Goal: Task Accomplishment & Management: Manage account settings

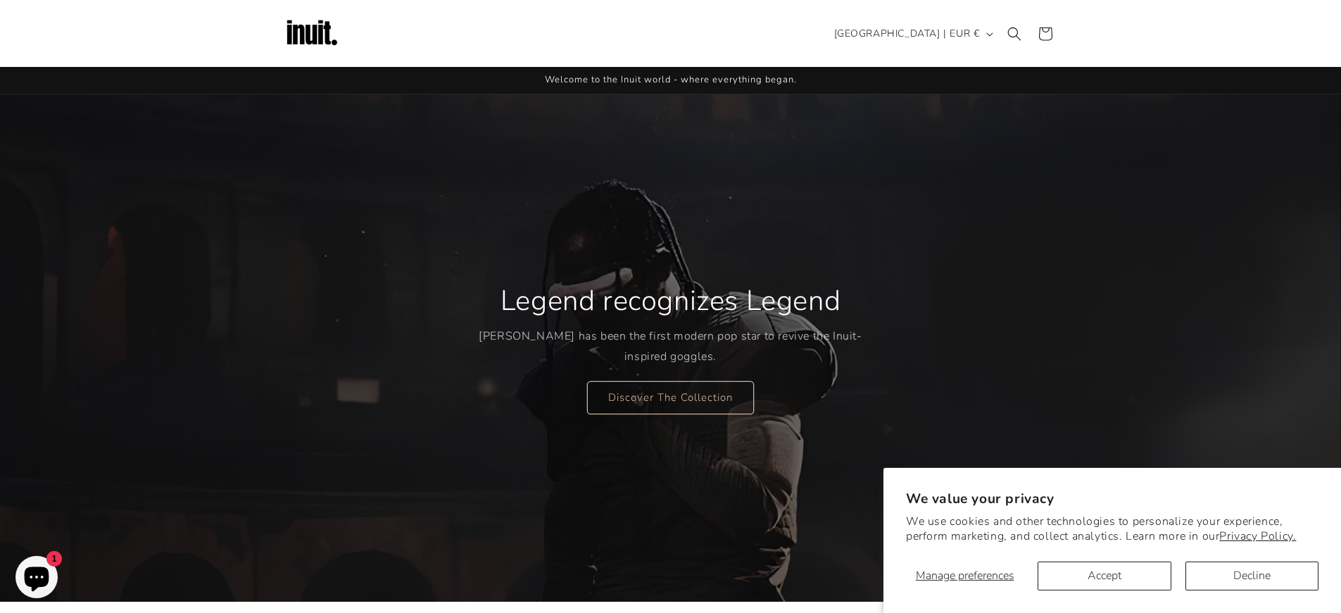
click at [1104, 575] on button "Accept" at bounding box center [1104, 575] width 133 height 29
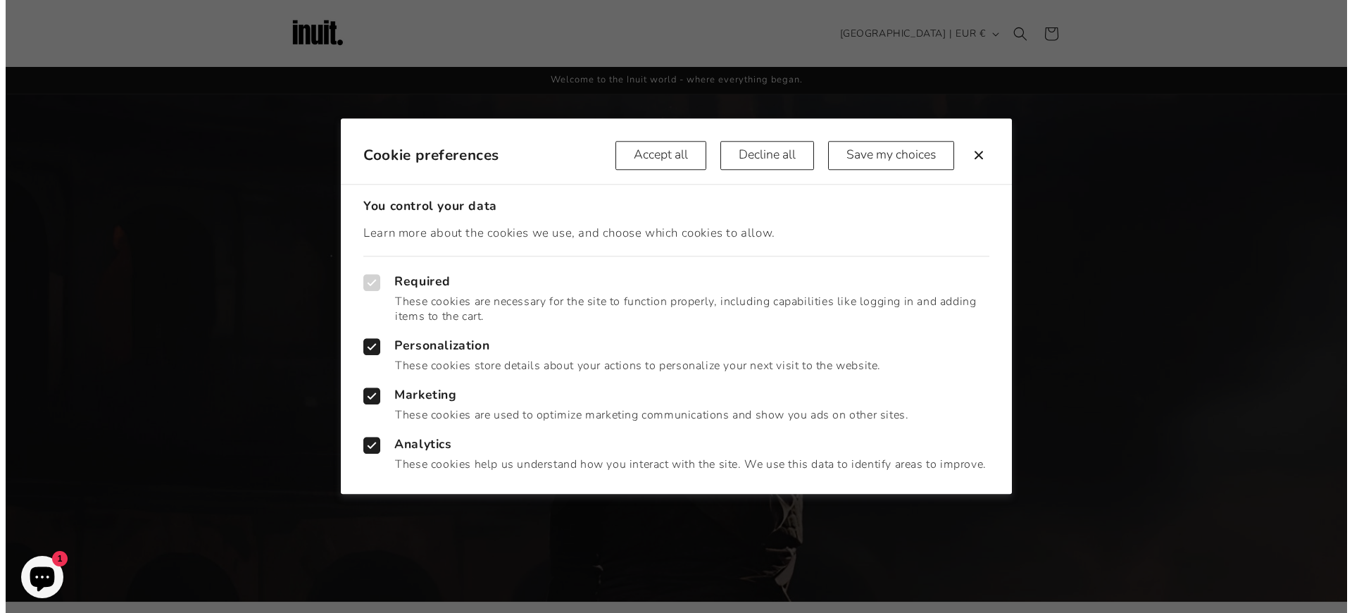
scroll to position [3152, 0]
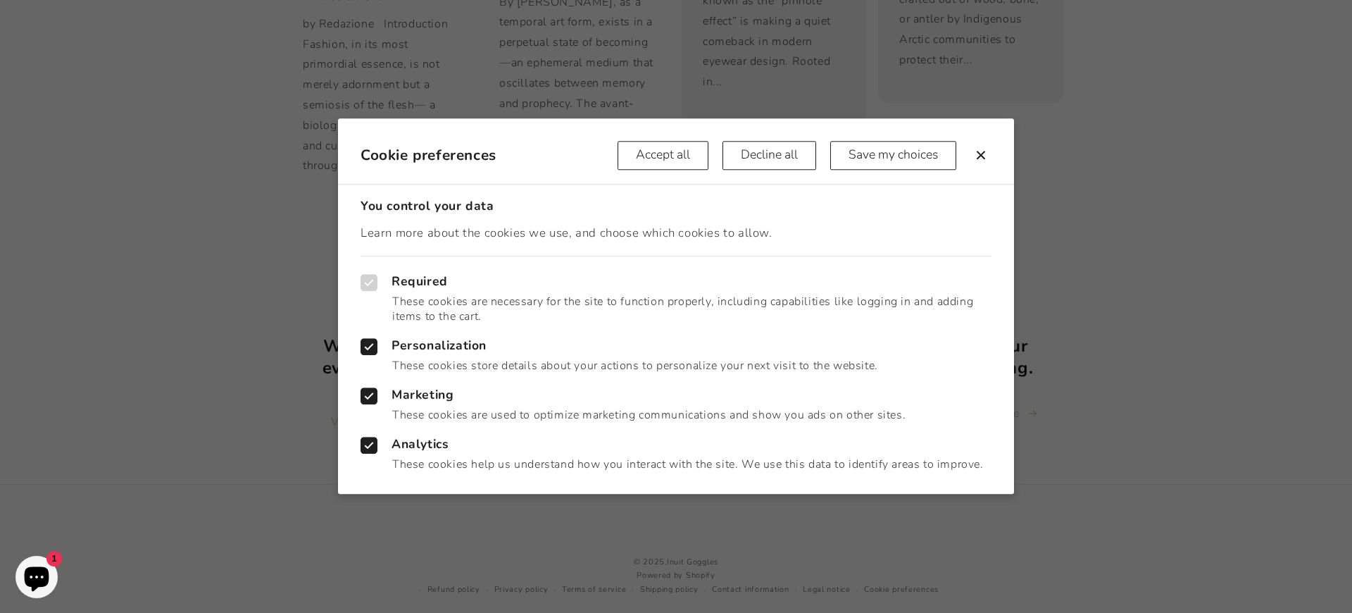
click at [661, 155] on button "Accept all" at bounding box center [662, 155] width 91 height 29
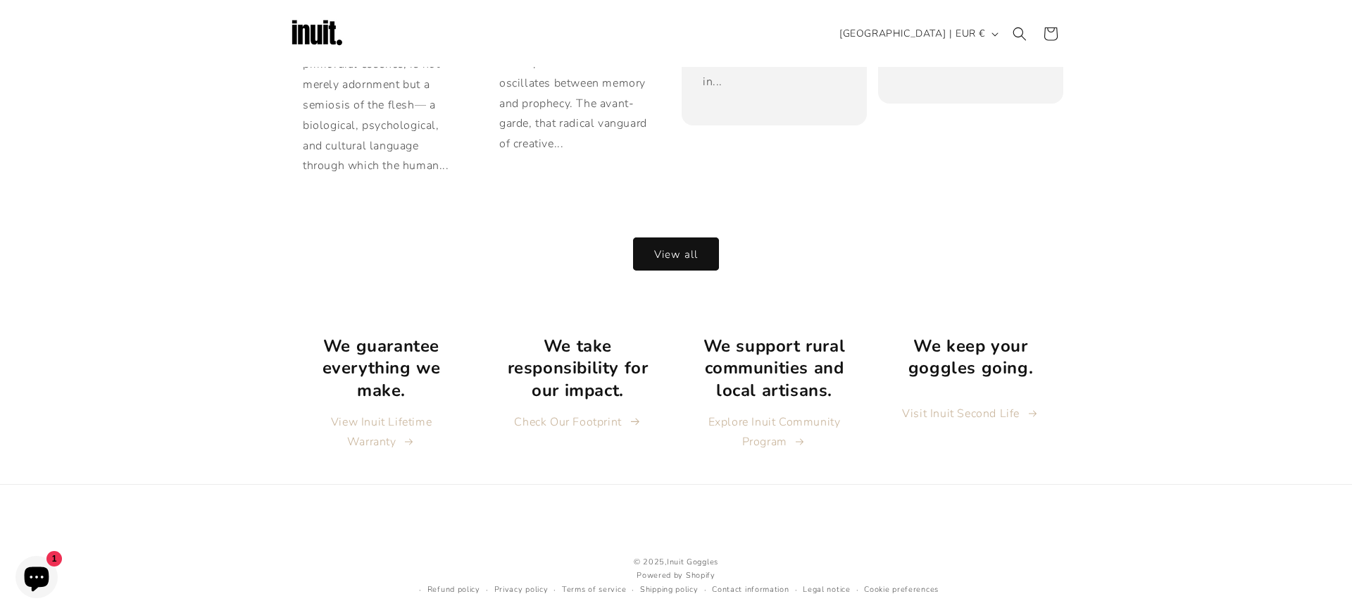
scroll to position [3144, 0]
click at [895, 582] on link "Cookie preferences" at bounding box center [896, 588] width 75 height 13
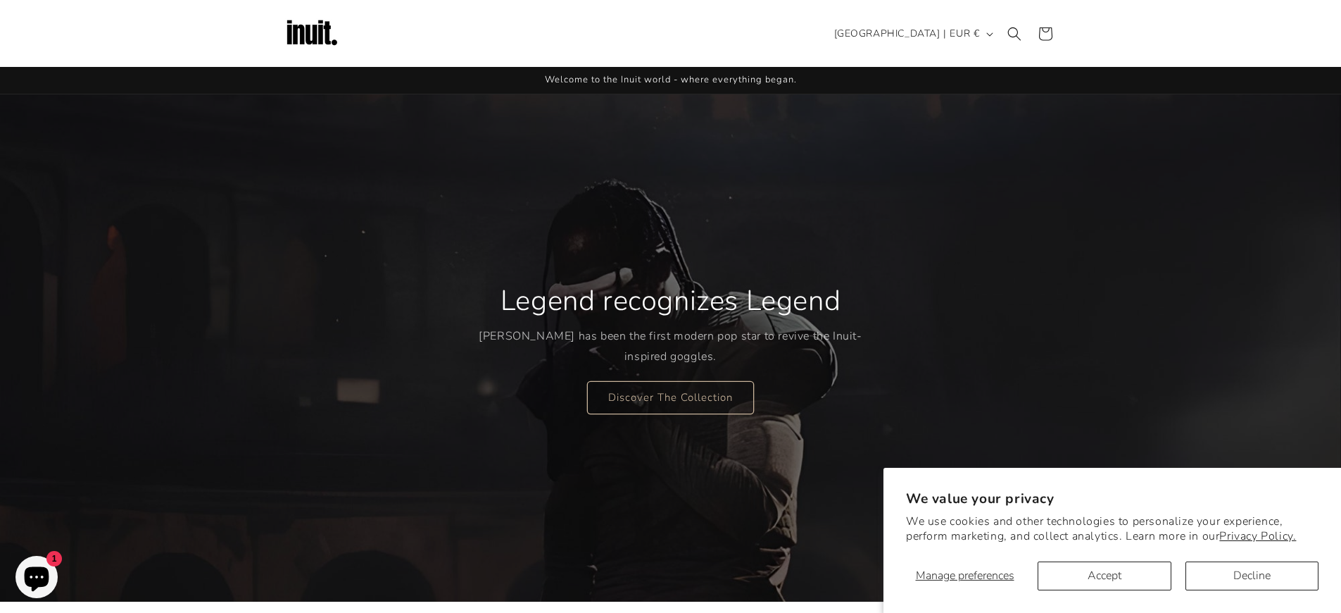
click at [895, 582] on section "We value your privacy We use cookies and other technologies to personalize your…" at bounding box center [1113, 540] width 458 height 145
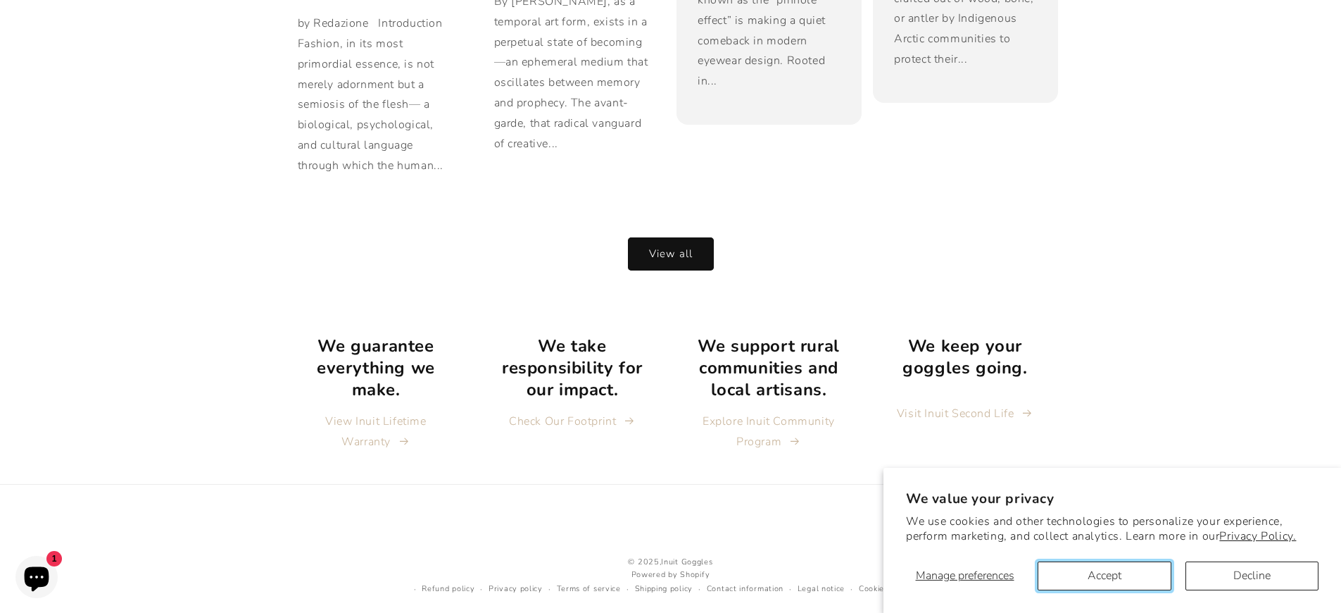
click at [1104, 575] on button "Accept" at bounding box center [1104, 575] width 133 height 29
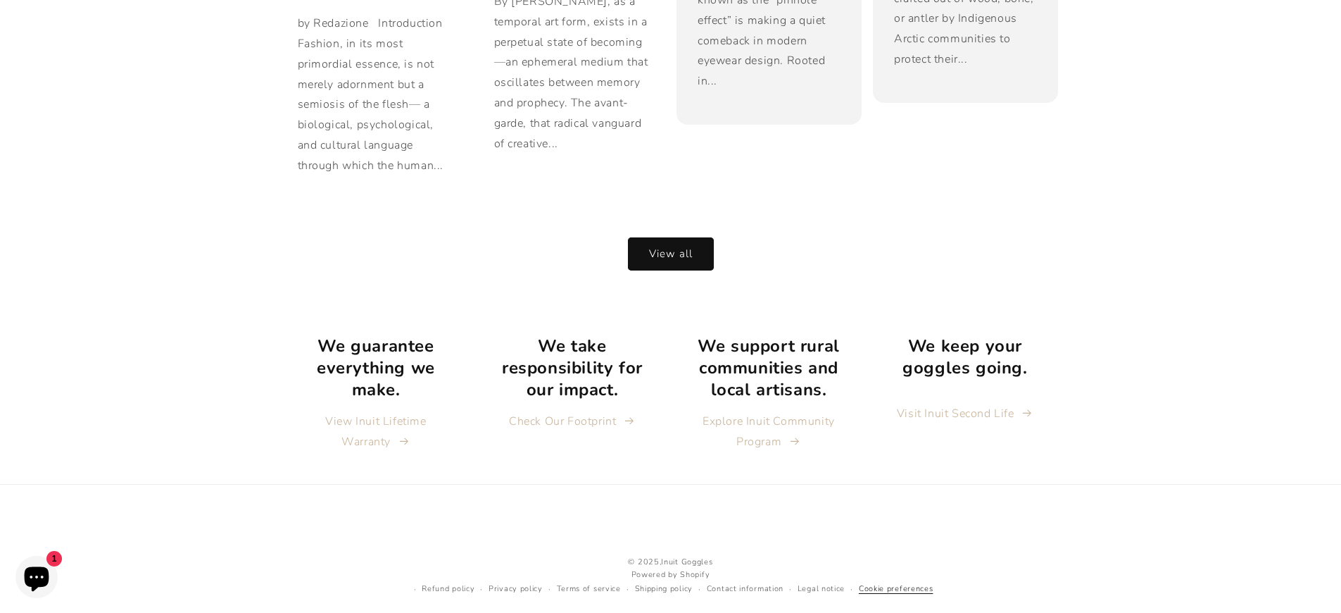
click at [895, 582] on link "Cookie preferences" at bounding box center [896, 588] width 75 height 13
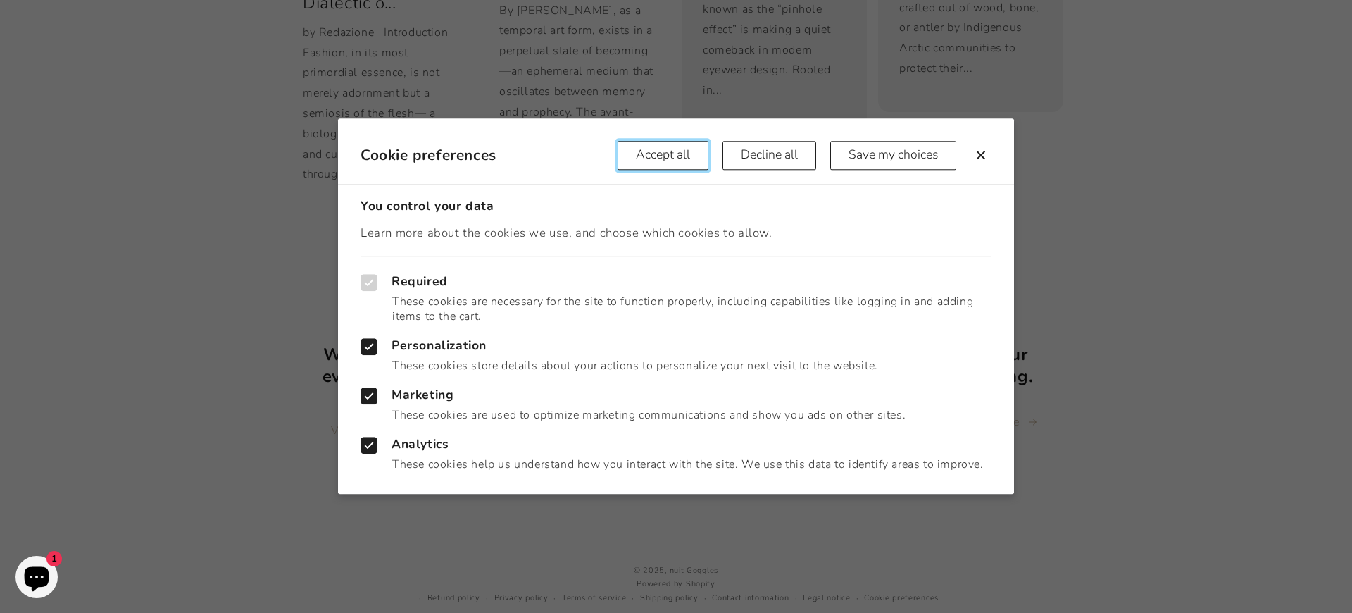
click at [661, 155] on button "Accept all" at bounding box center [662, 155] width 91 height 29
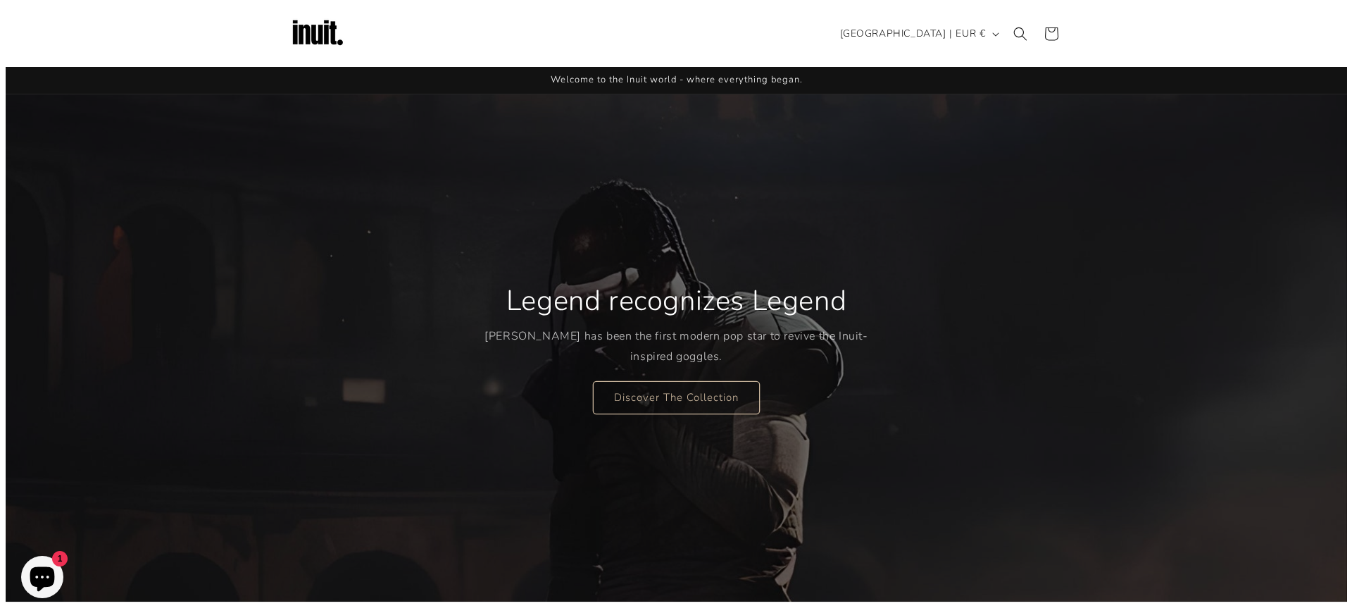
scroll to position [3144, 0]
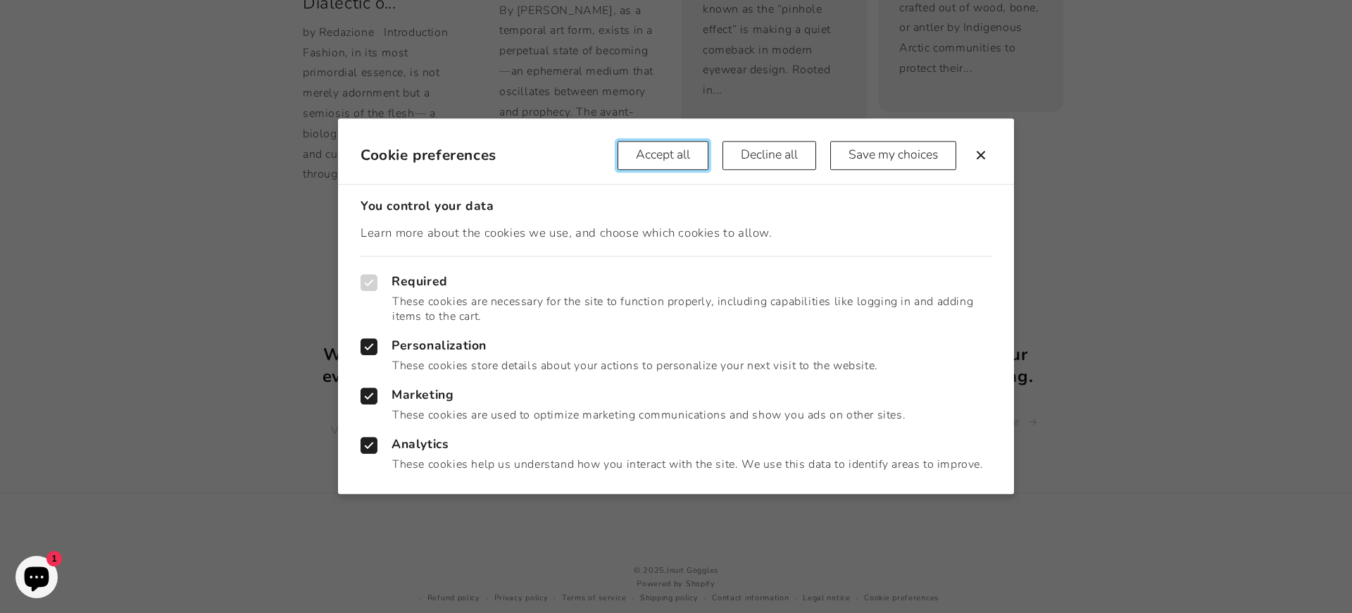
click at [661, 155] on button "Accept all" at bounding box center [662, 155] width 91 height 29
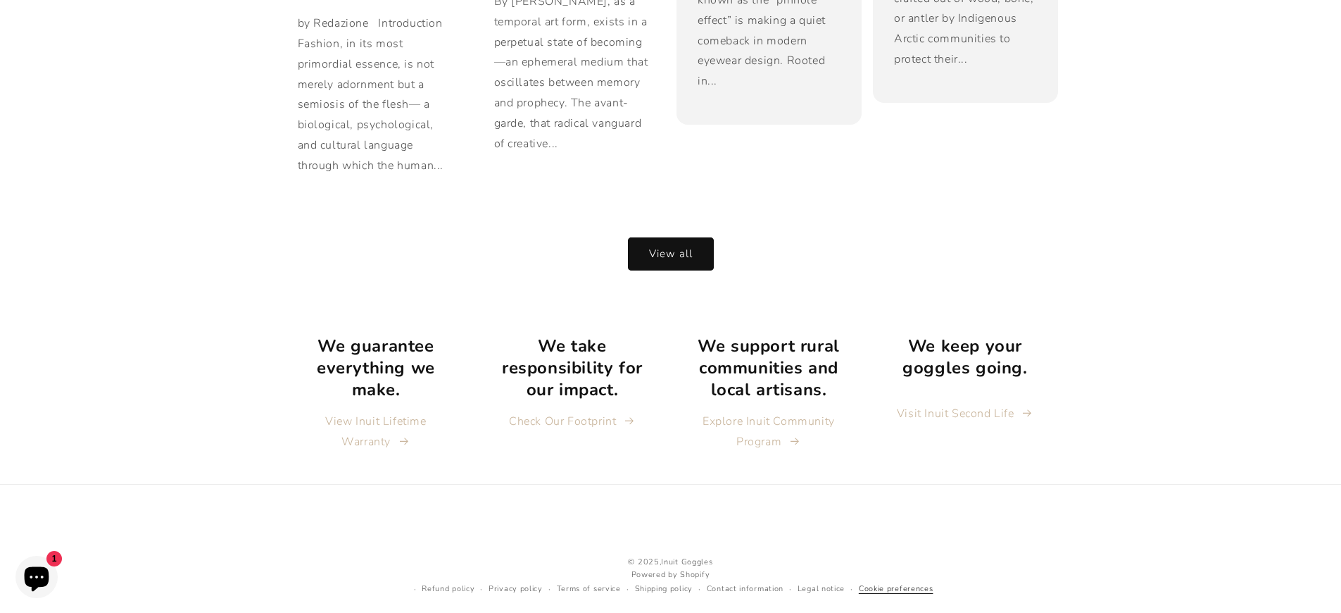
click at [895, 582] on link "Cookie preferences" at bounding box center [896, 588] width 75 height 13
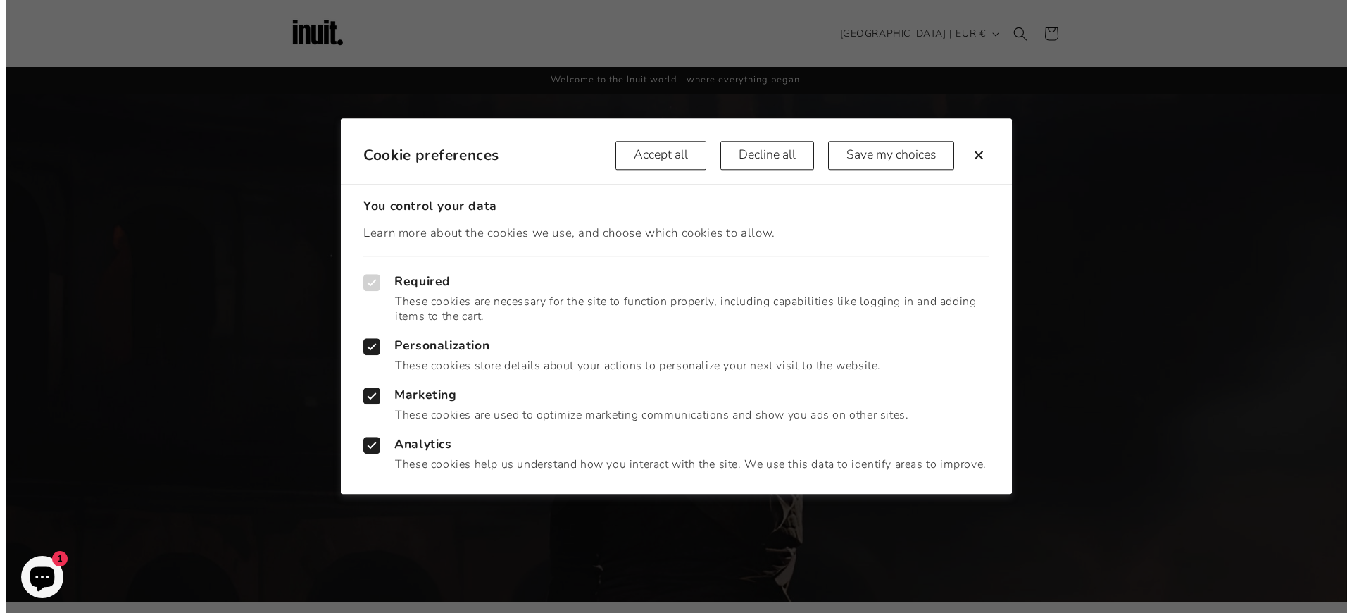
scroll to position [3152, 0]
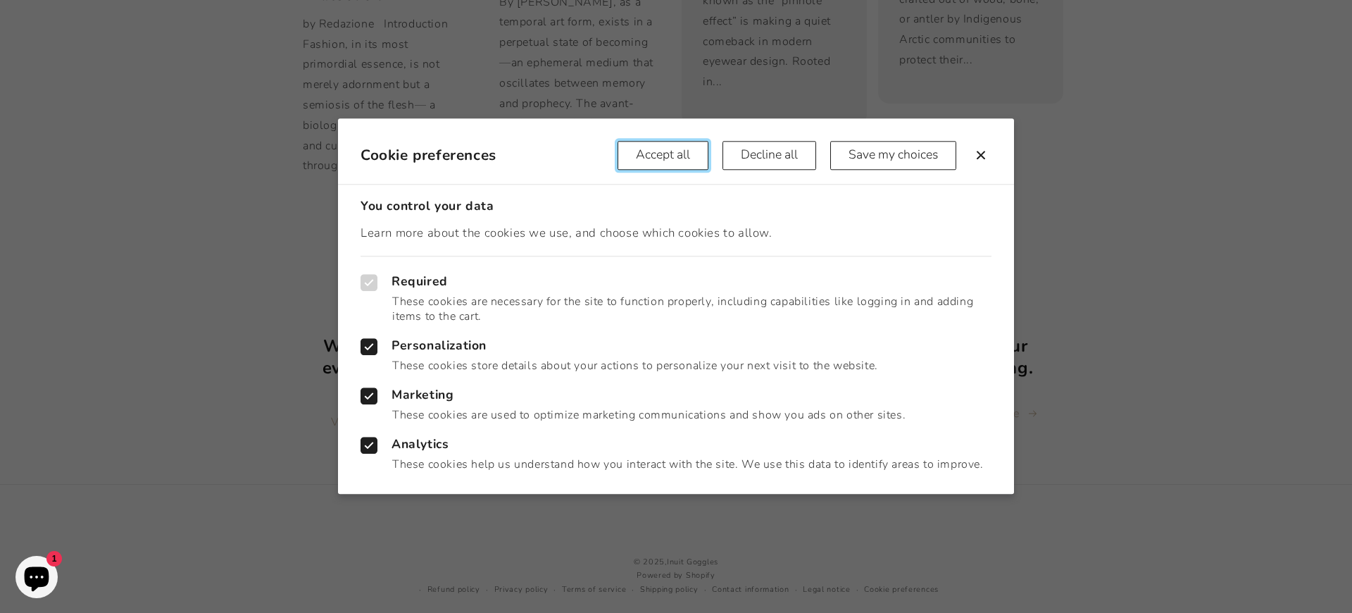
click at [661, 155] on button "Accept all" at bounding box center [662, 155] width 91 height 29
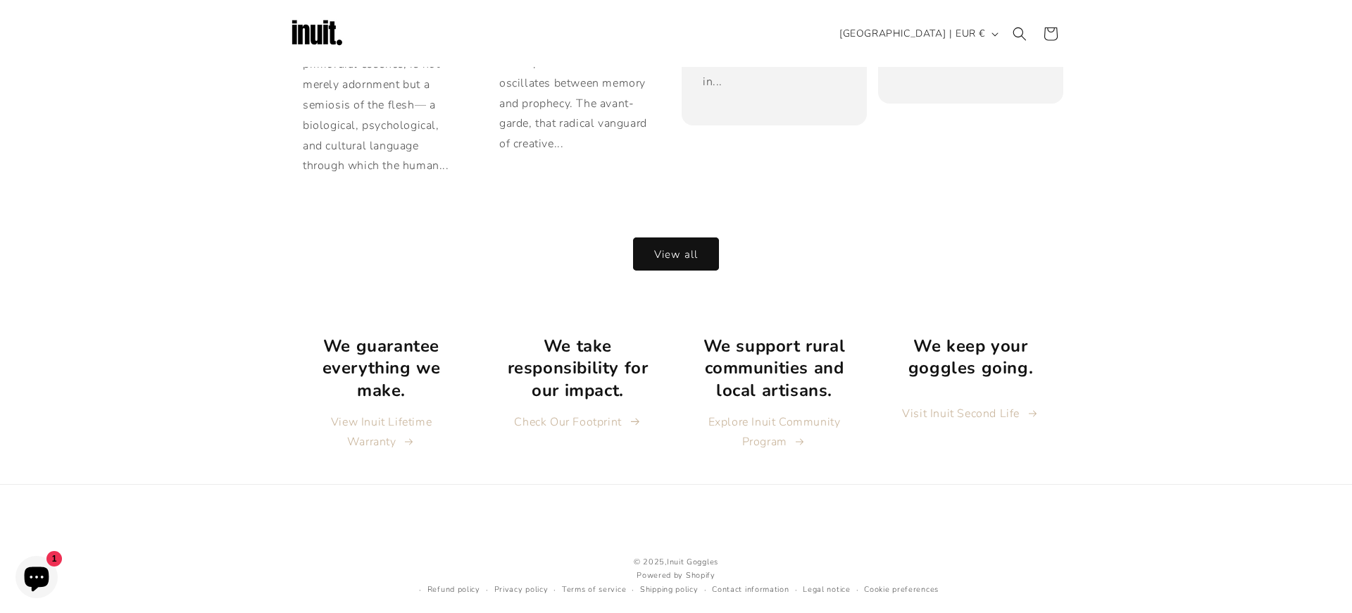
scroll to position [3144, 0]
click at [895, 582] on link "Cookie preferences" at bounding box center [896, 588] width 75 height 13
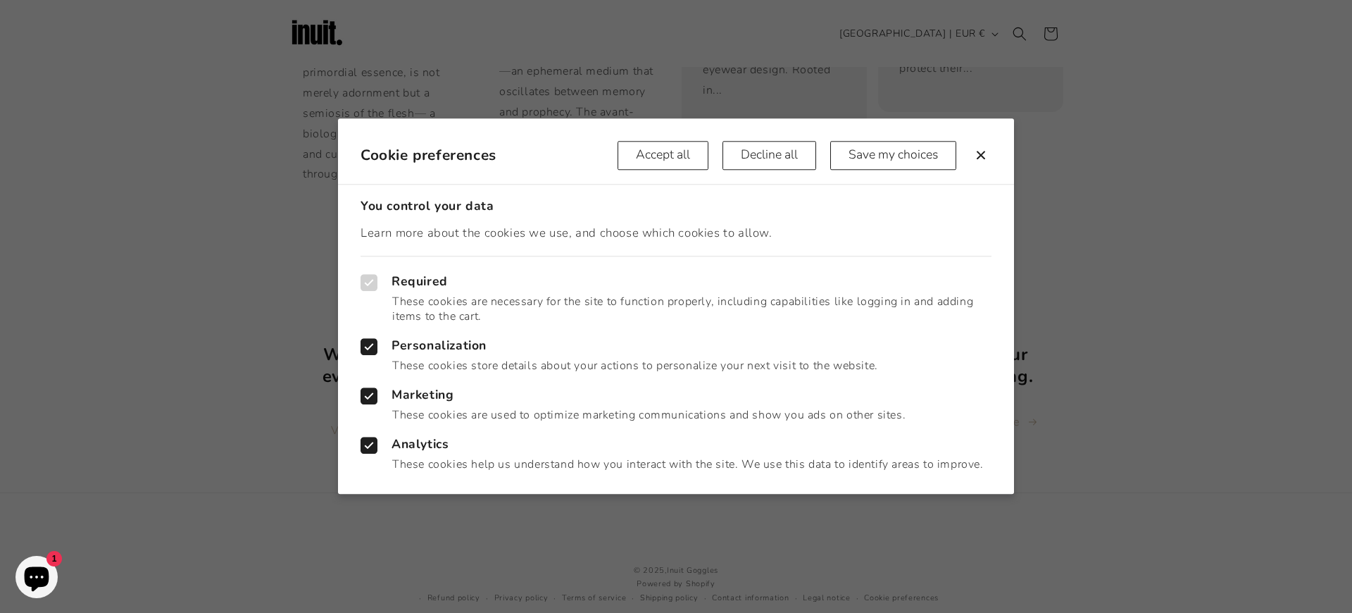
click at [900, 577] on div at bounding box center [676, 306] width 1352 height 613
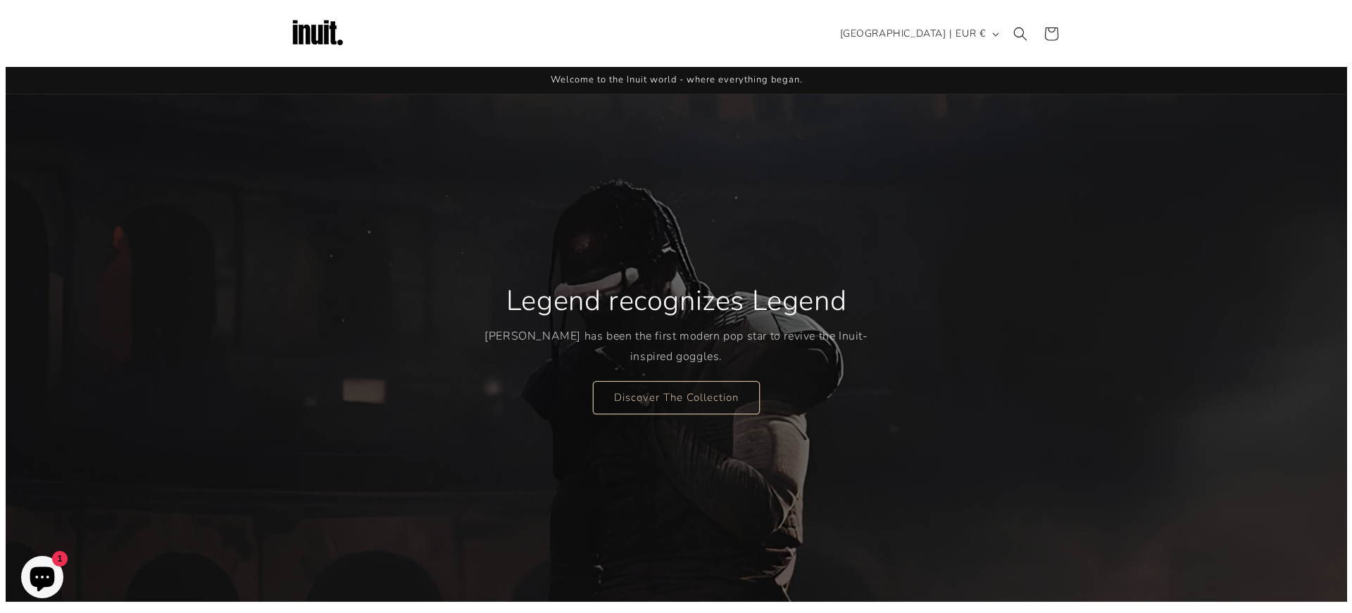
scroll to position [3144, 0]
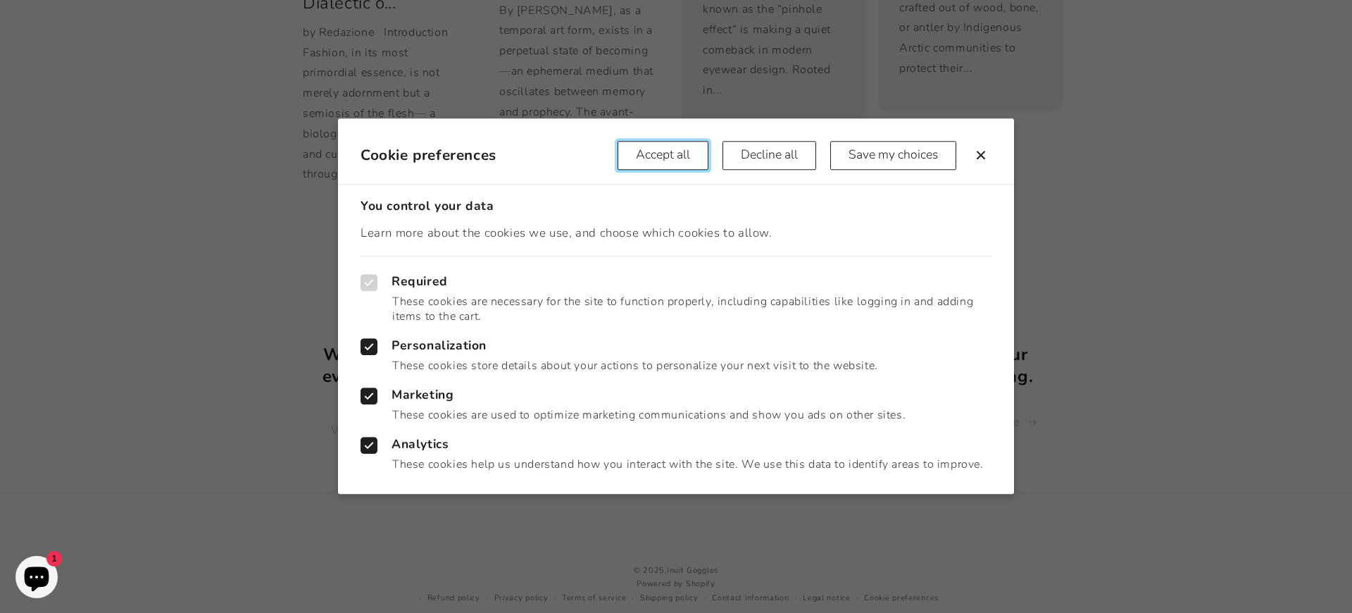
click at [661, 155] on button "Accept all" at bounding box center [662, 155] width 91 height 29
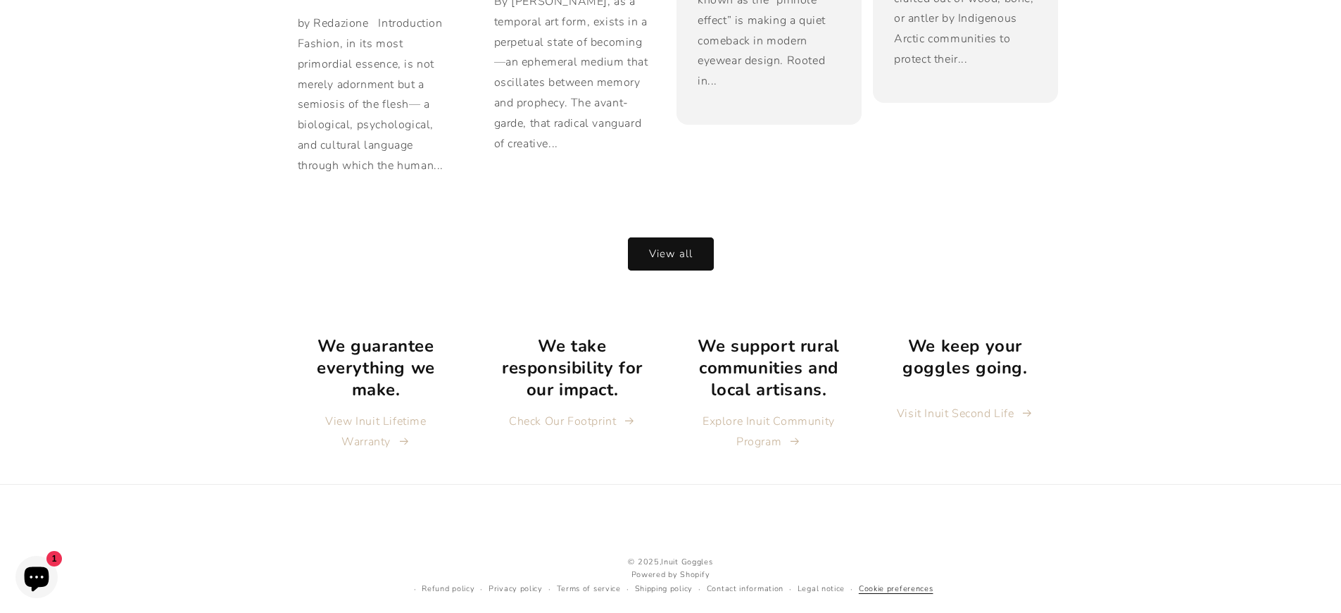
click at [895, 582] on link "Cookie preferences" at bounding box center [896, 588] width 75 height 13
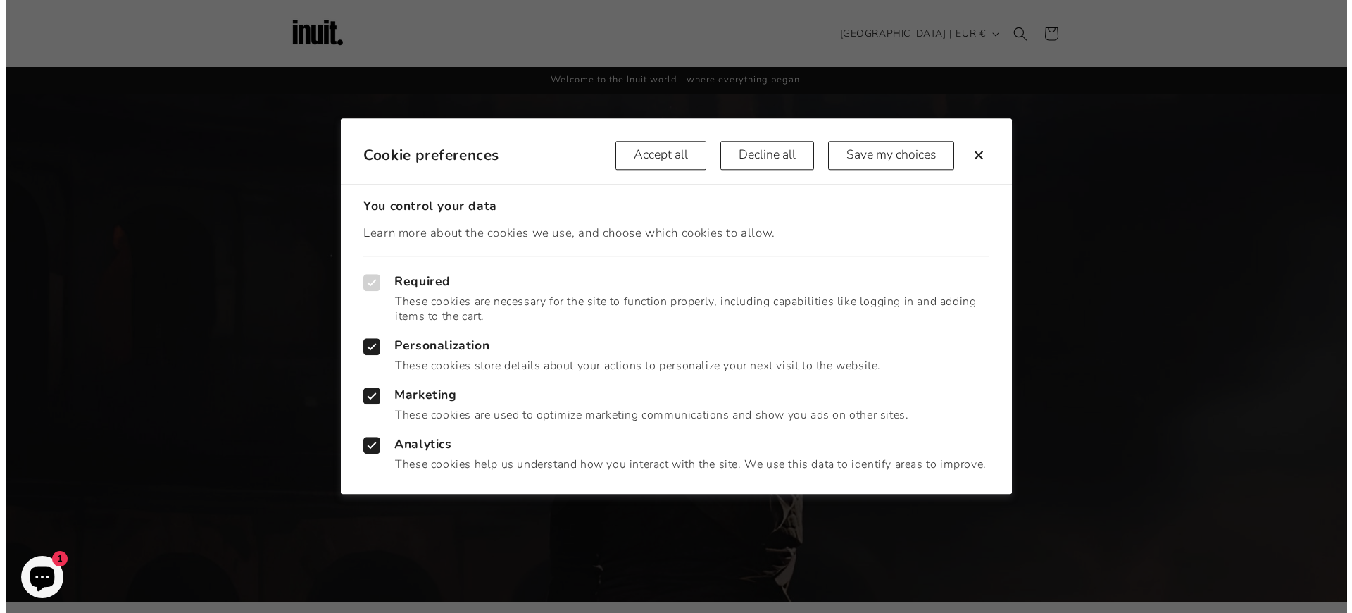
scroll to position [3152, 0]
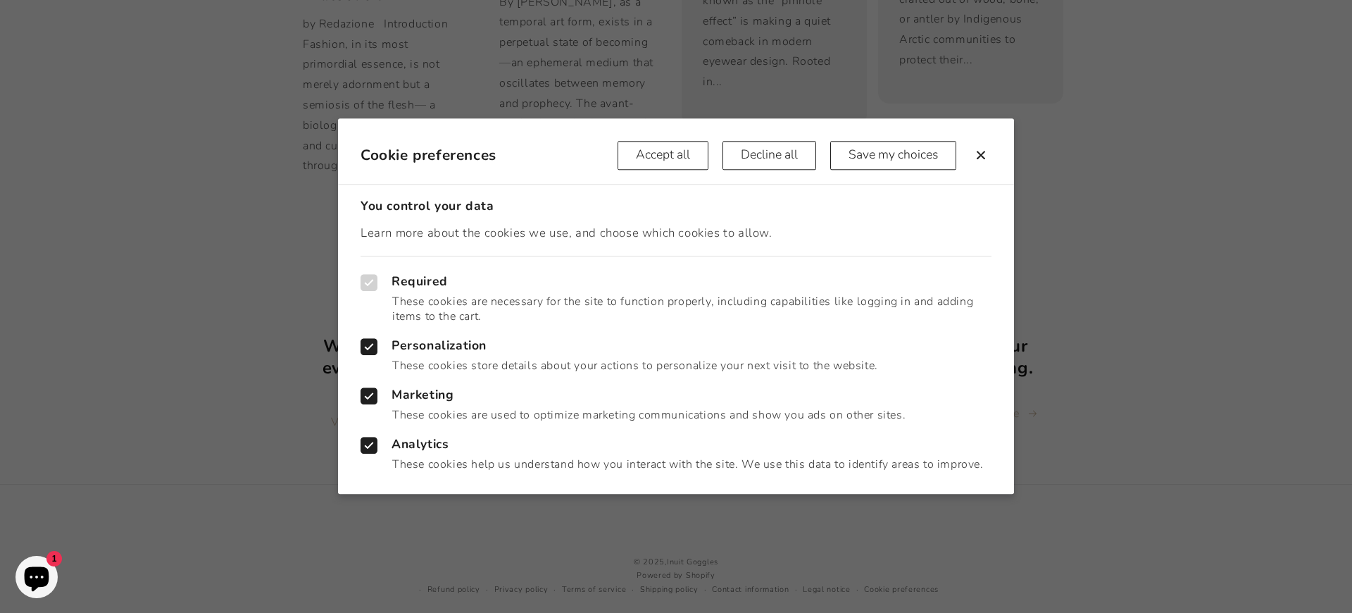
click at [661, 155] on button "Accept all" at bounding box center [662, 155] width 91 height 29
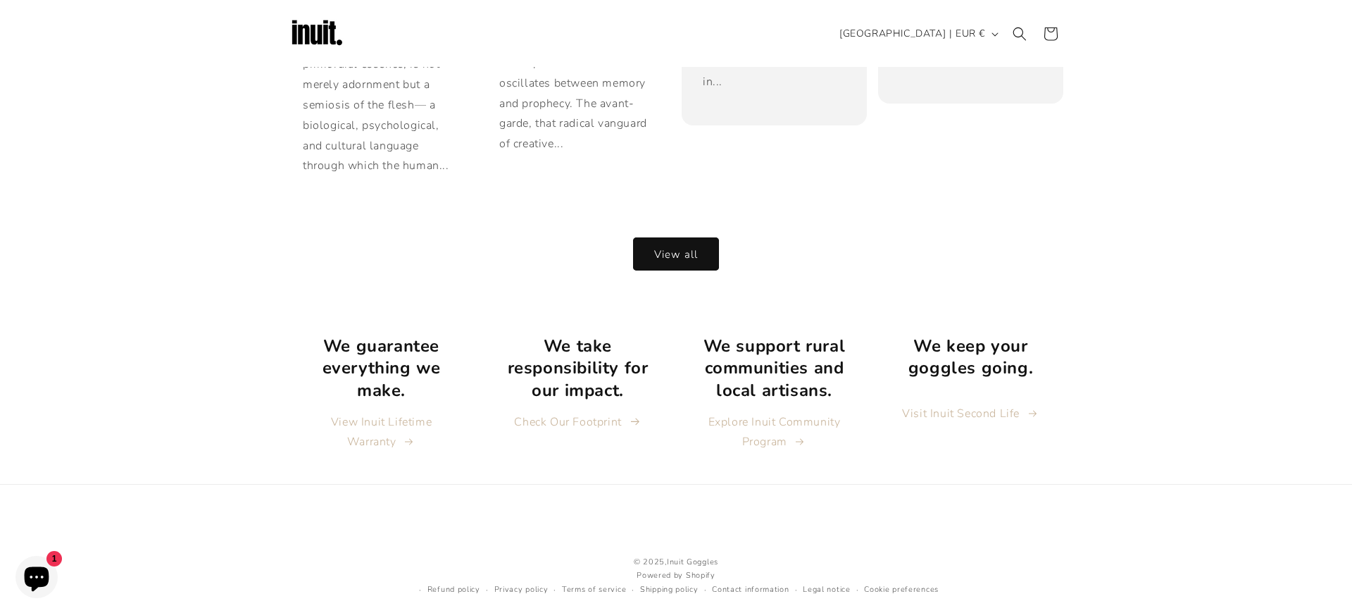
scroll to position [3144, 0]
click at [895, 582] on link "Cookie preferences" at bounding box center [896, 588] width 75 height 13
